Goal: Task Accomplishment & Management: Complete application form

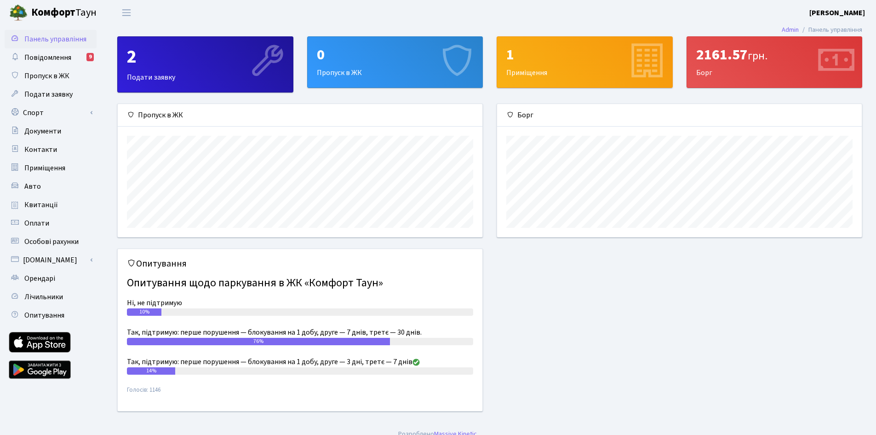
scroll to position [133, 365]
click at [403, 74] on div "0 Пропуск в ЖК" at bounding box center [395, 62] width 175 height 51
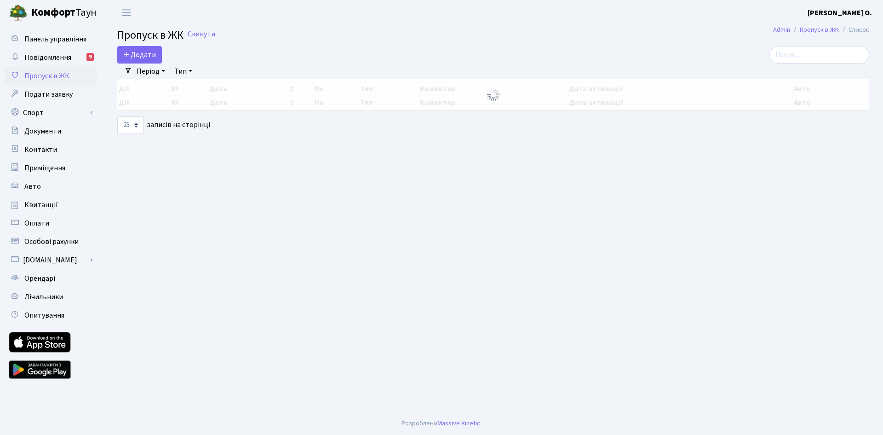
select select "25"
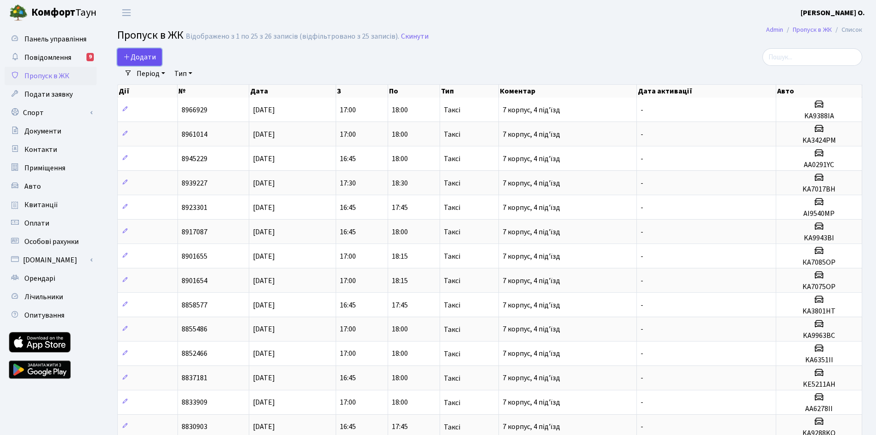
click at [145, 58] on span "Додати" at bounding box center [139, 57] width 33 height 10
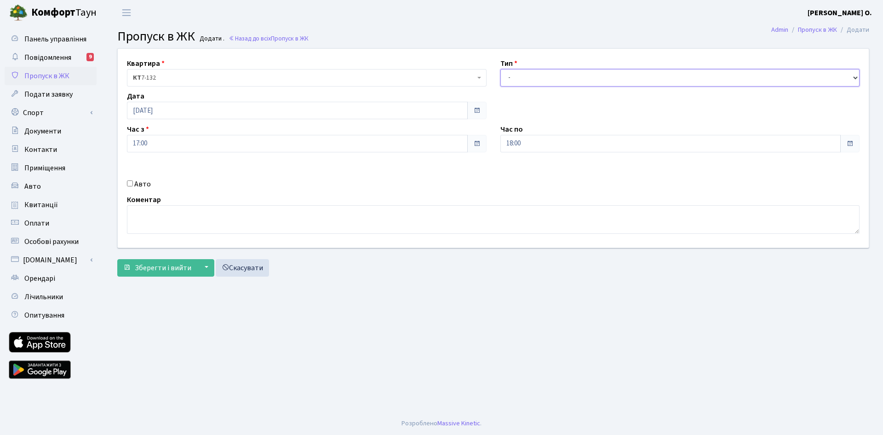
drag, startPoint x: 577, startPoint y: 78, endPoint x: 577, endPoint y: 86, distance: 7.8
click at [577, 78] on select "- Доставка Таксі Гості Сервіс" at bounding box center [680, 77] width 360 height 17
select select "2"
click at [500, 69] on select "- Доставка Таксі Гості Сервіс" at bounding box center [680, 77] width 360 height 17
click at [146, 183] on label "Авто" at bounding box center [142, 183] width 17 height 11
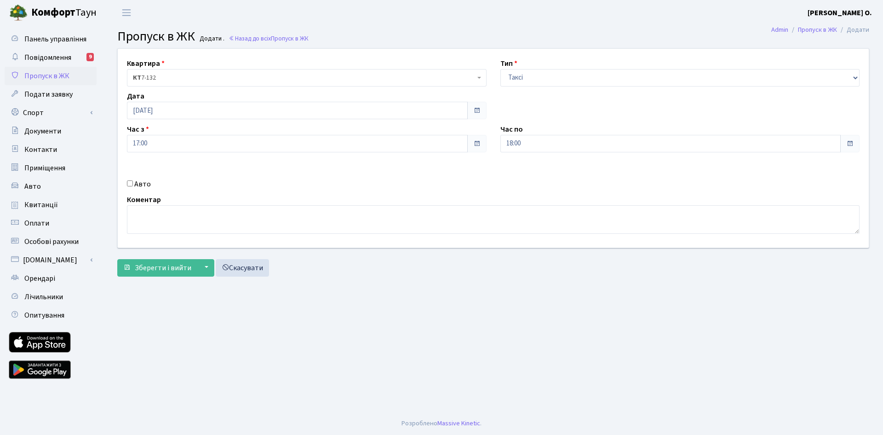
click at [133, 183] on input "Авто" at bounding box center [130, 183] width 6 height 6
checkbox input "true"
type input "AA8138YA"
click at [171, 271] on span "Зберегти і вийти" at bounding box center [163, 268] width 57 height 10
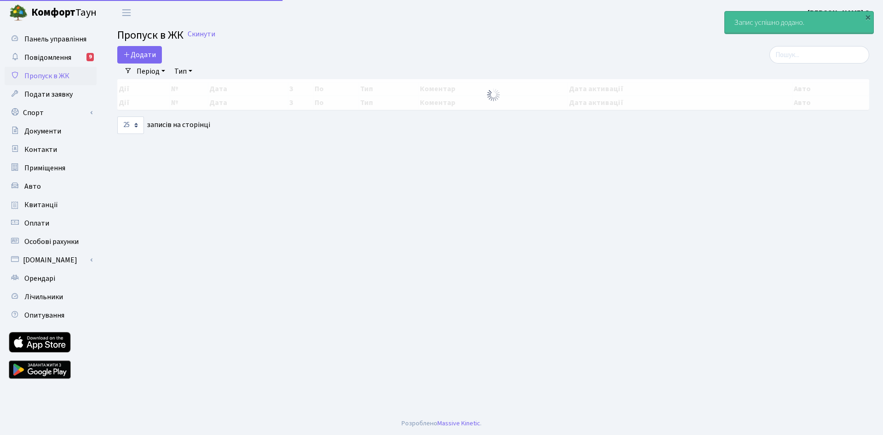
select select "25"
